Goal: Transaction & Acquisition: Purchase product/service

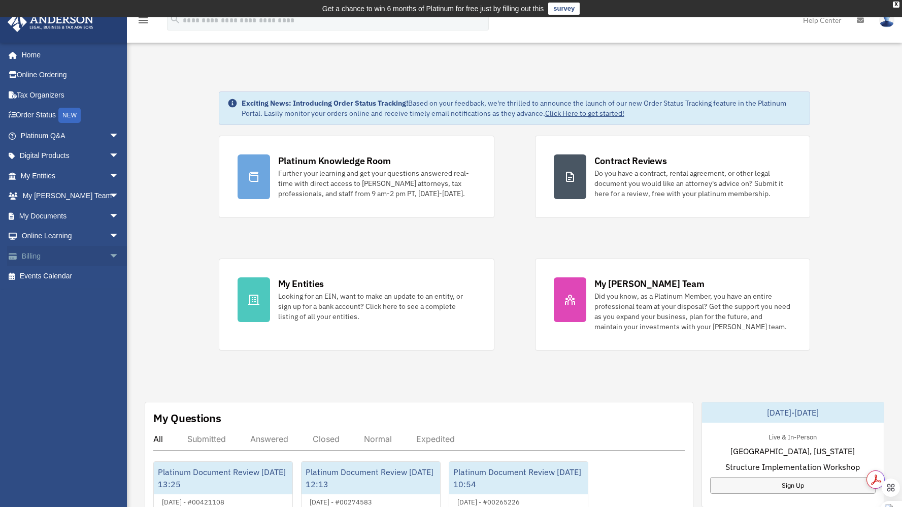
click at [109, 255] on span "arrow_drop_down" at bounding box center [119, 256] width 20 height 21
click at [62, 280] on link "$ Open Invoices" at bounding box center [74, 276] width 120 height 21
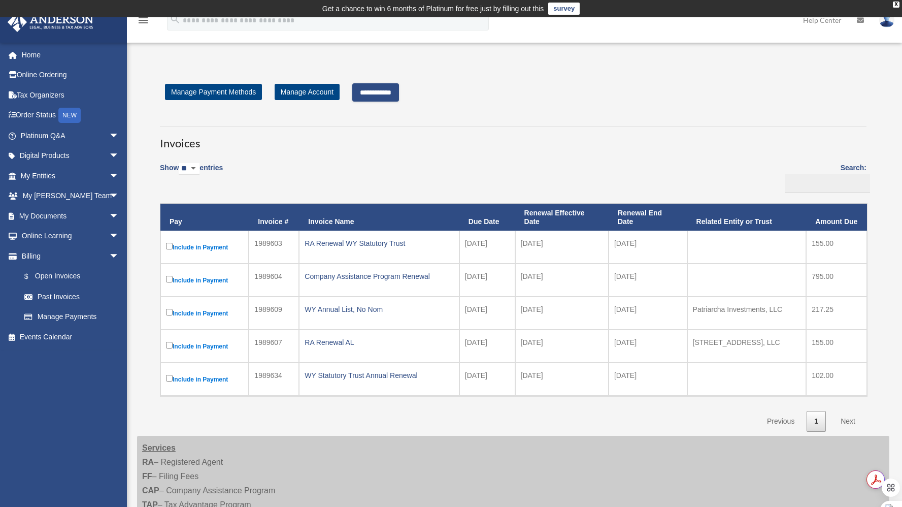
click at [171, 341] on label "Include in Payment" at bounding box center [204, 346] width 77 height 13
click at [394, 93] on input "**********" at bounding box center [375, 92] width 47 height 18
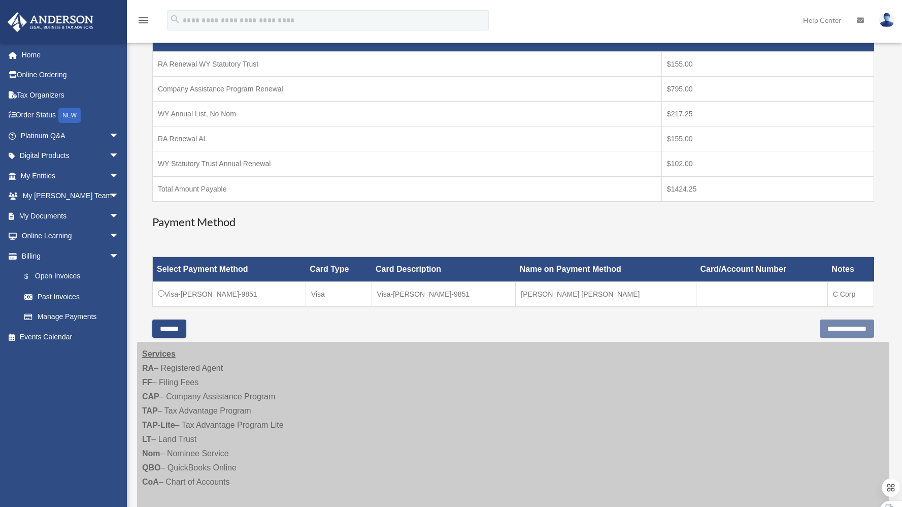
scroll to position [208, 0]
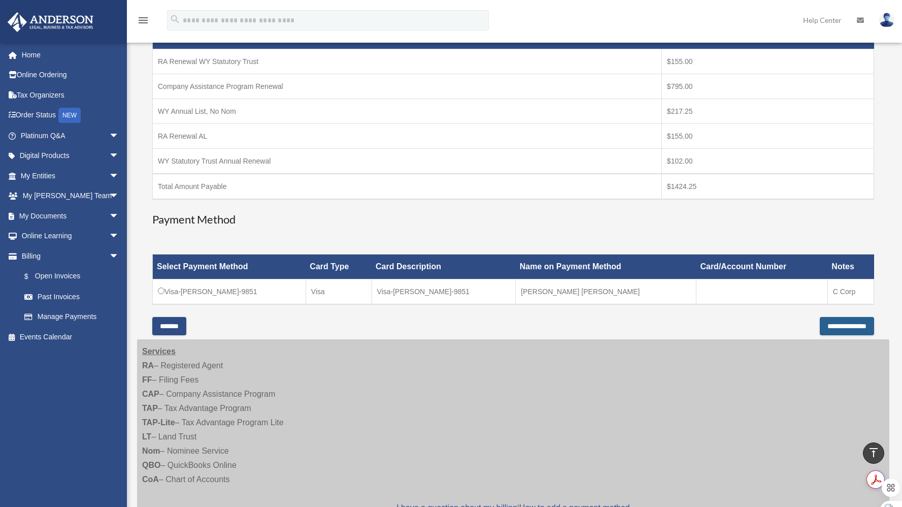
click at [821, 326] on input "**********" at bounding box center [847, 326] width 54 height 18
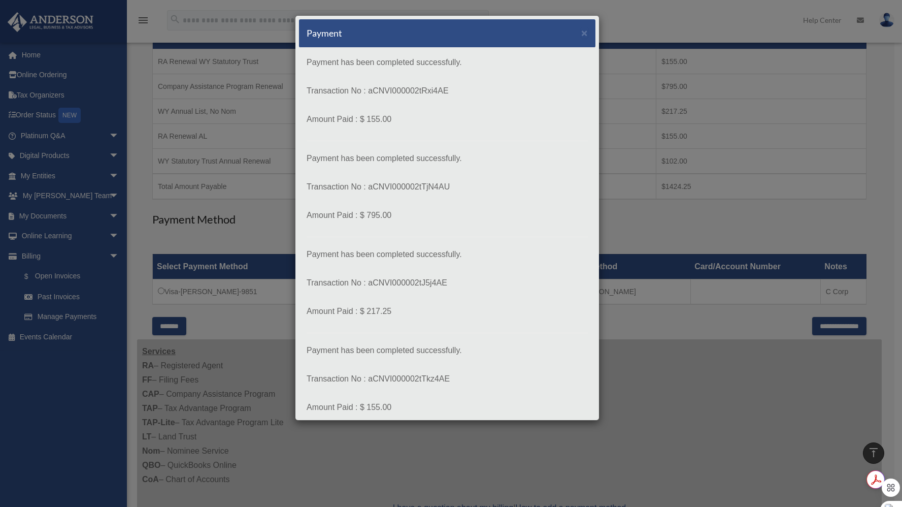
drag, startPoint x: 531, startPoint y: 65, endPoint x: 528, endPoint y: 118, distance: 53.4
click at [531, 68] on p "Payment has been completed successfully." at bounding box center [447, 62] width 281 height 14
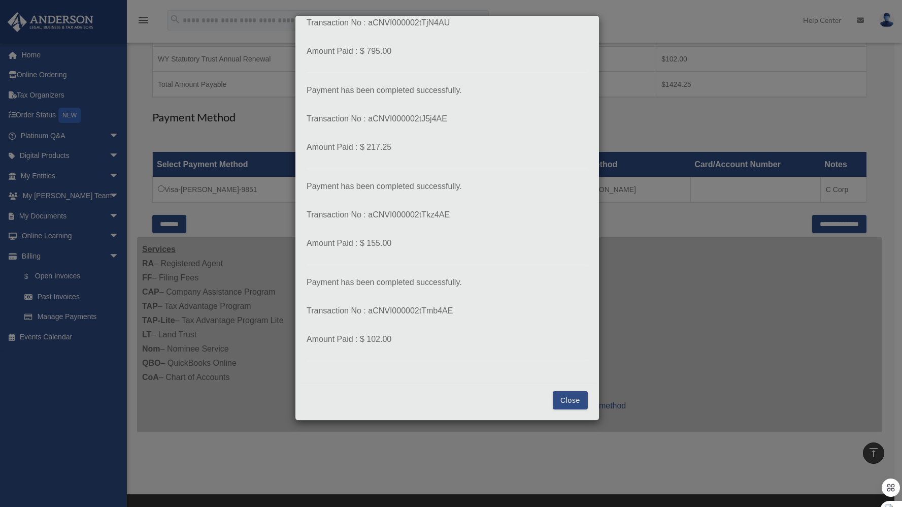
scroll to position [487, 0]
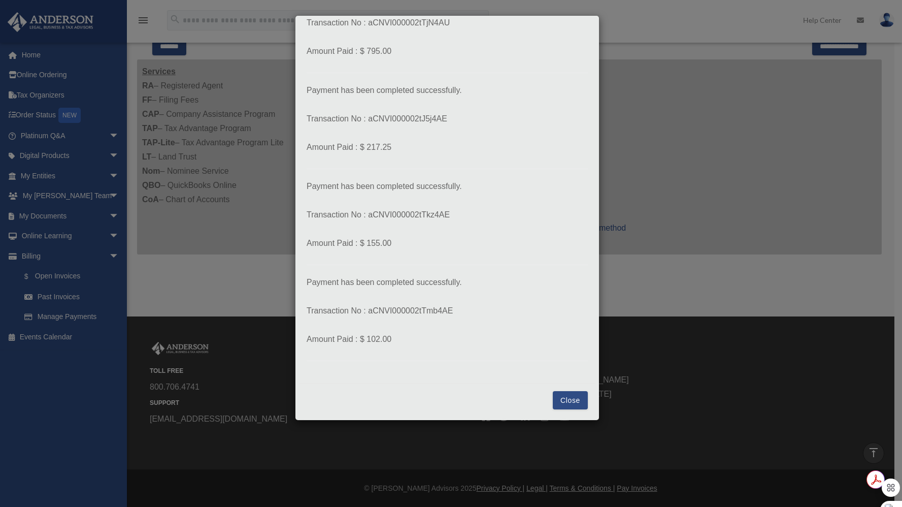
click at [558, 396] on button "Close" at bounding box center [570, 400] width 35 height 18
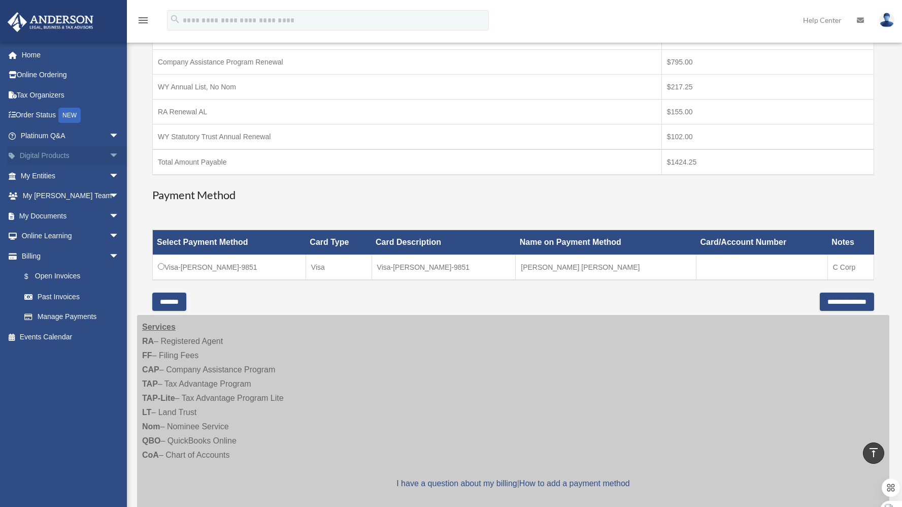
scroll to position [192, 0]
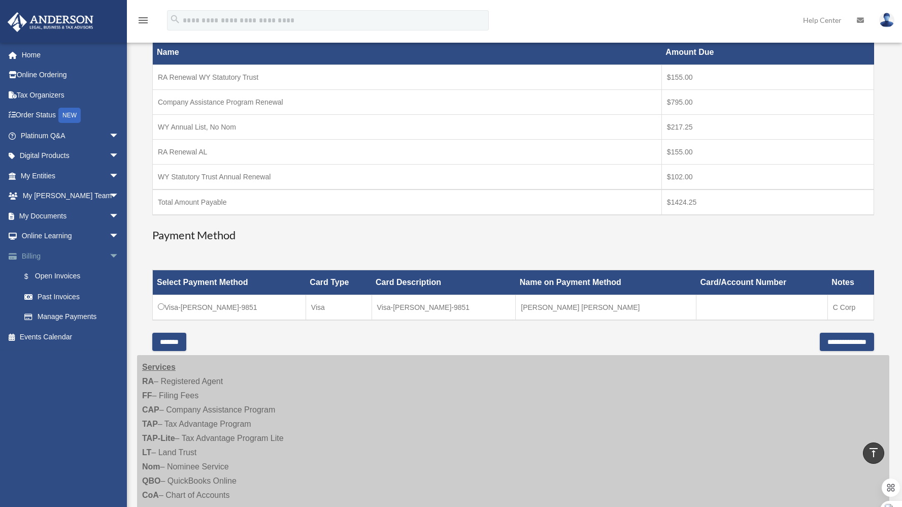
click at [45, 257] on link "Billing arrow_drop_down" at bounding box center [70, 256] width 127 height 20
